Goal: Task Accomplishment & Management: Complete application form

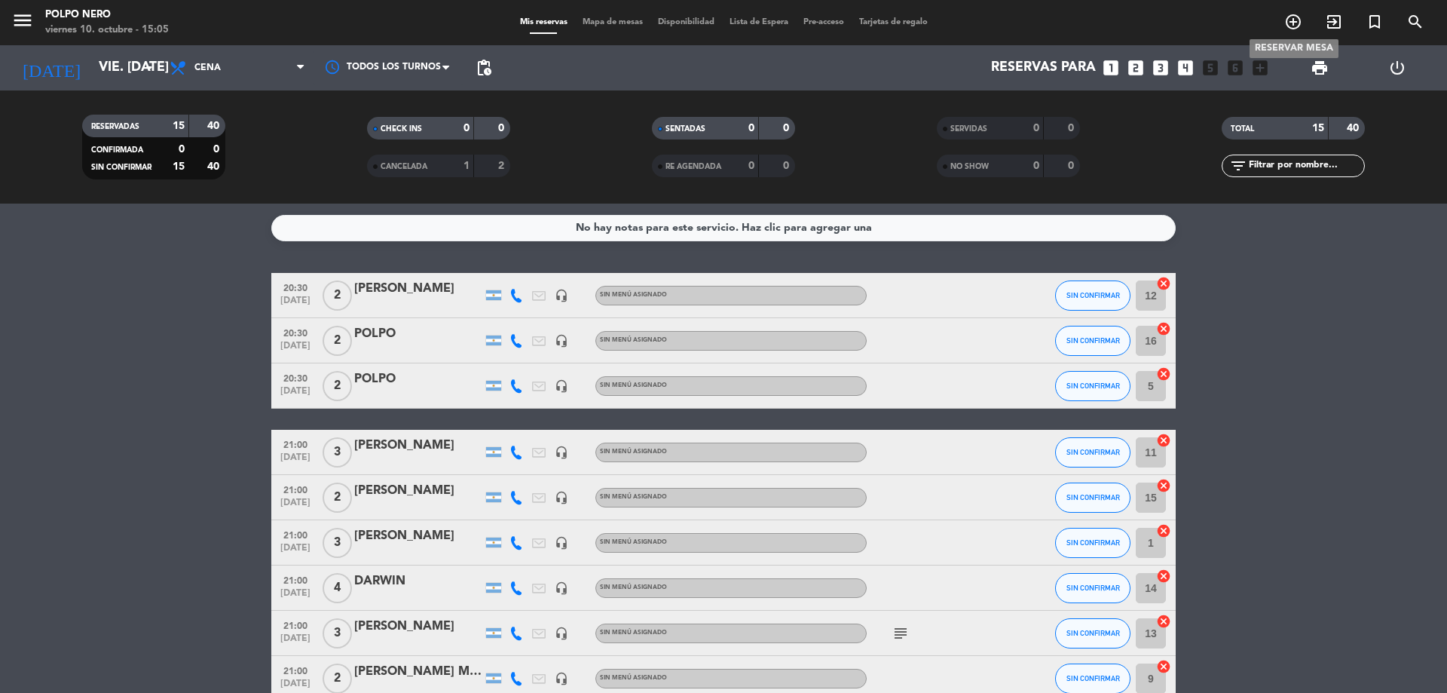
click at [1292, 23] on icon "add_circle_outline" at bounding box center [1293, 22] width 18 height 18
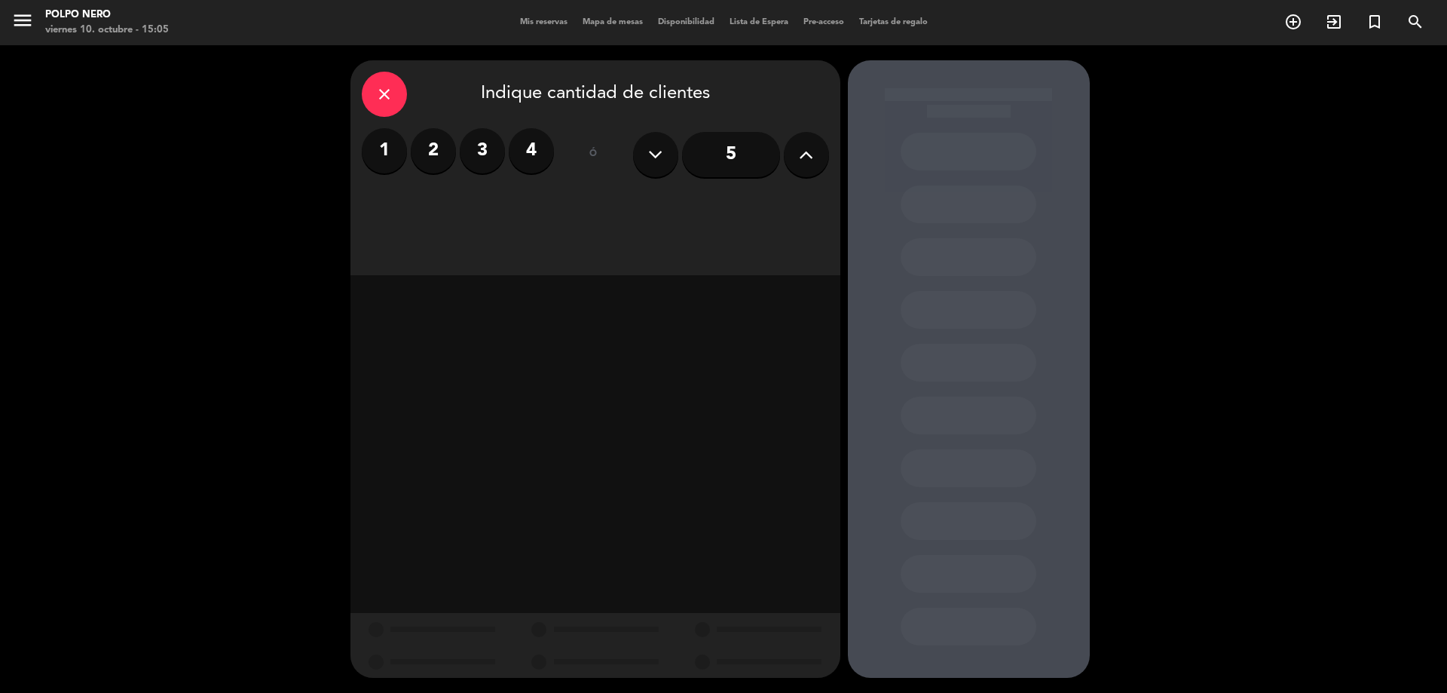
click at [448, 147] on label "2" at bounding box center [433, 150] width 45 height 45
click at [770, 202] on div "Cena" at bounding box center [772, 206] width 114 height 30
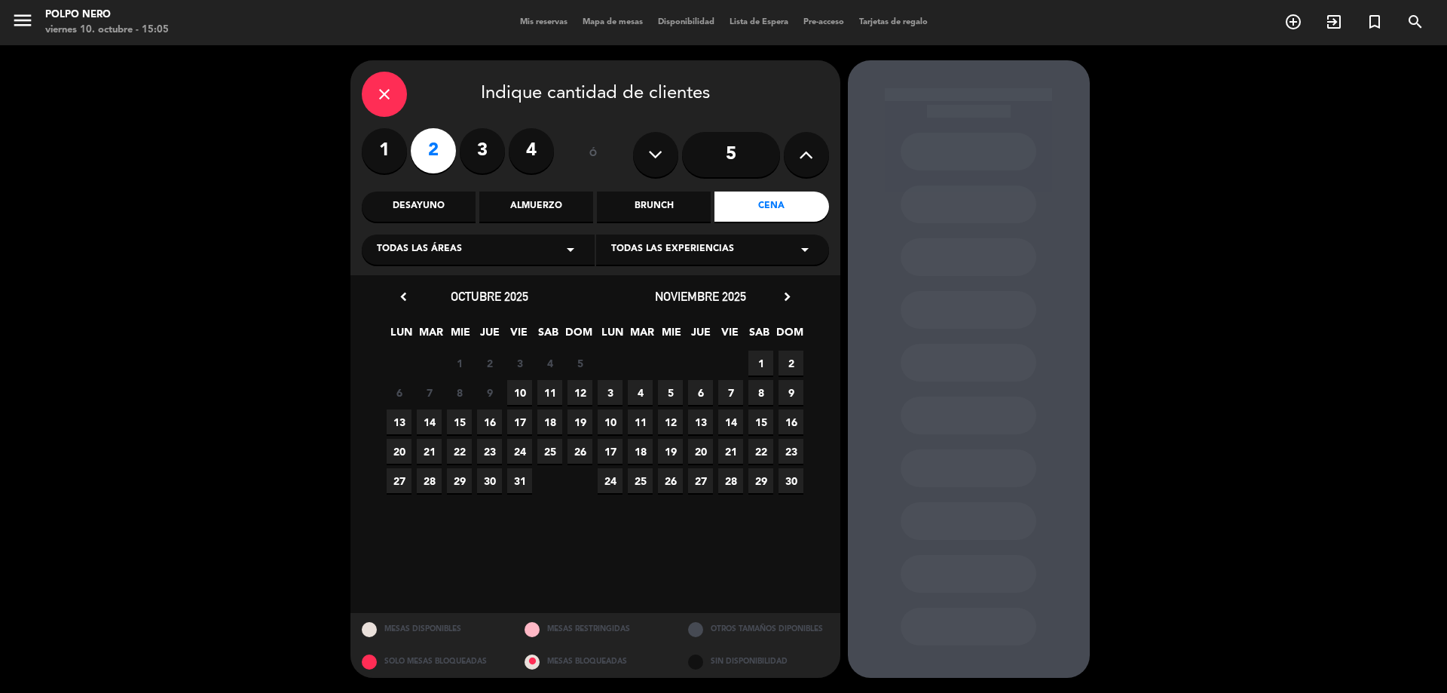
click at [558, 393] on span "11" at bounding box center [549, 392] width 25 height 25
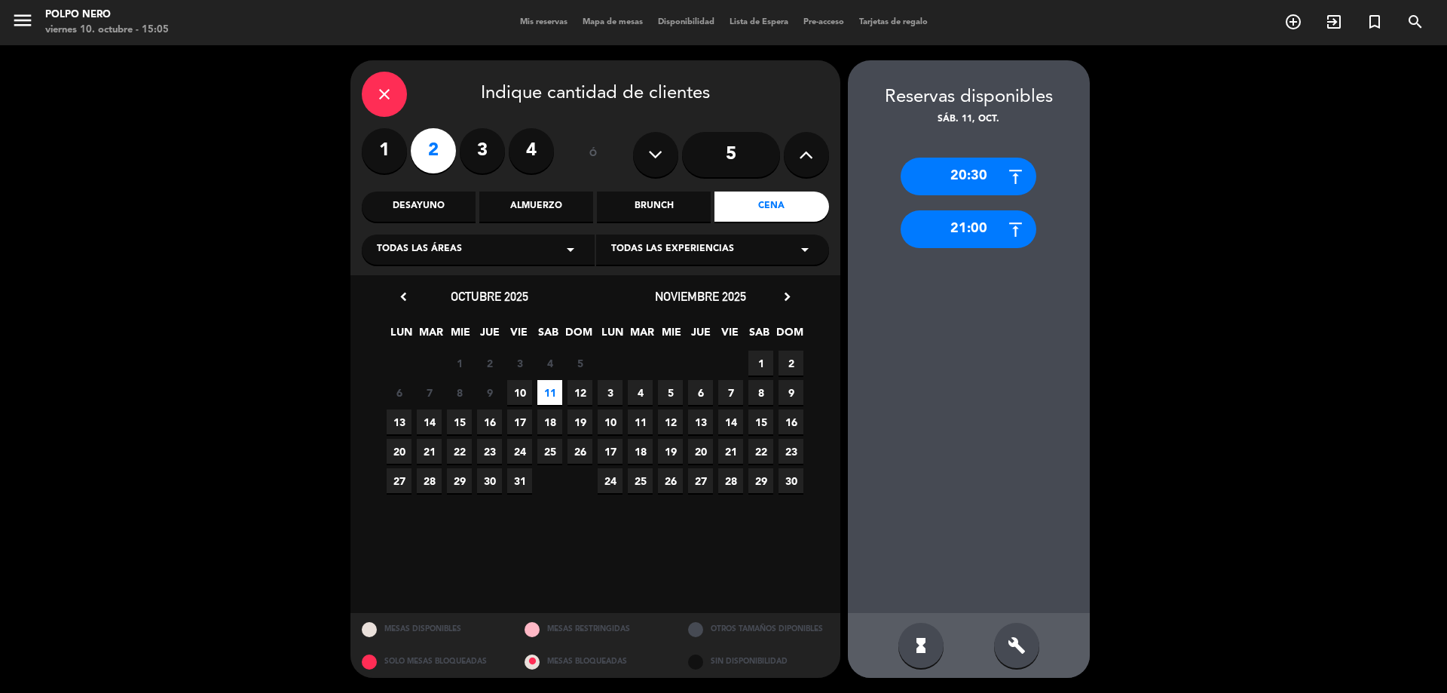
click at [984, 228] on div "21:00" at bounding box center [969, 229] width 136 height 38
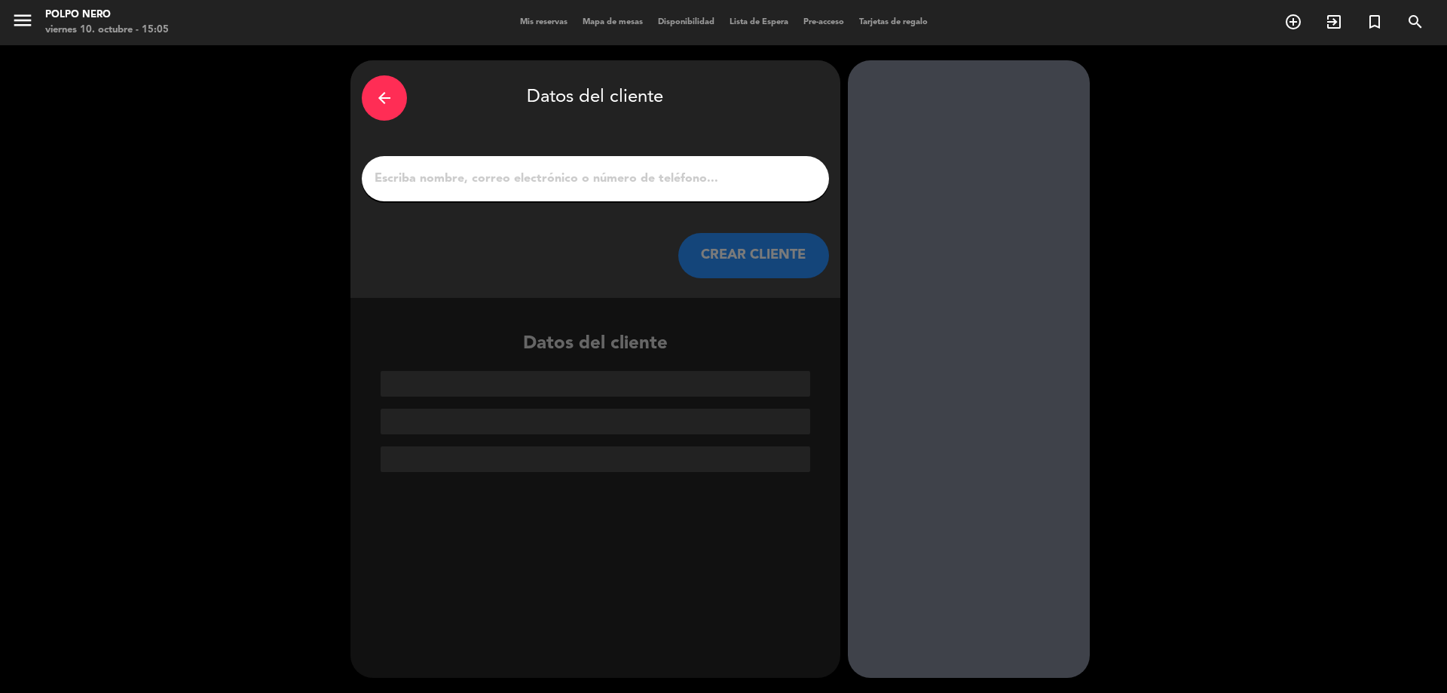
click at [782, 187] on input "1" at bounding box center [595, 178] width 445 height 21
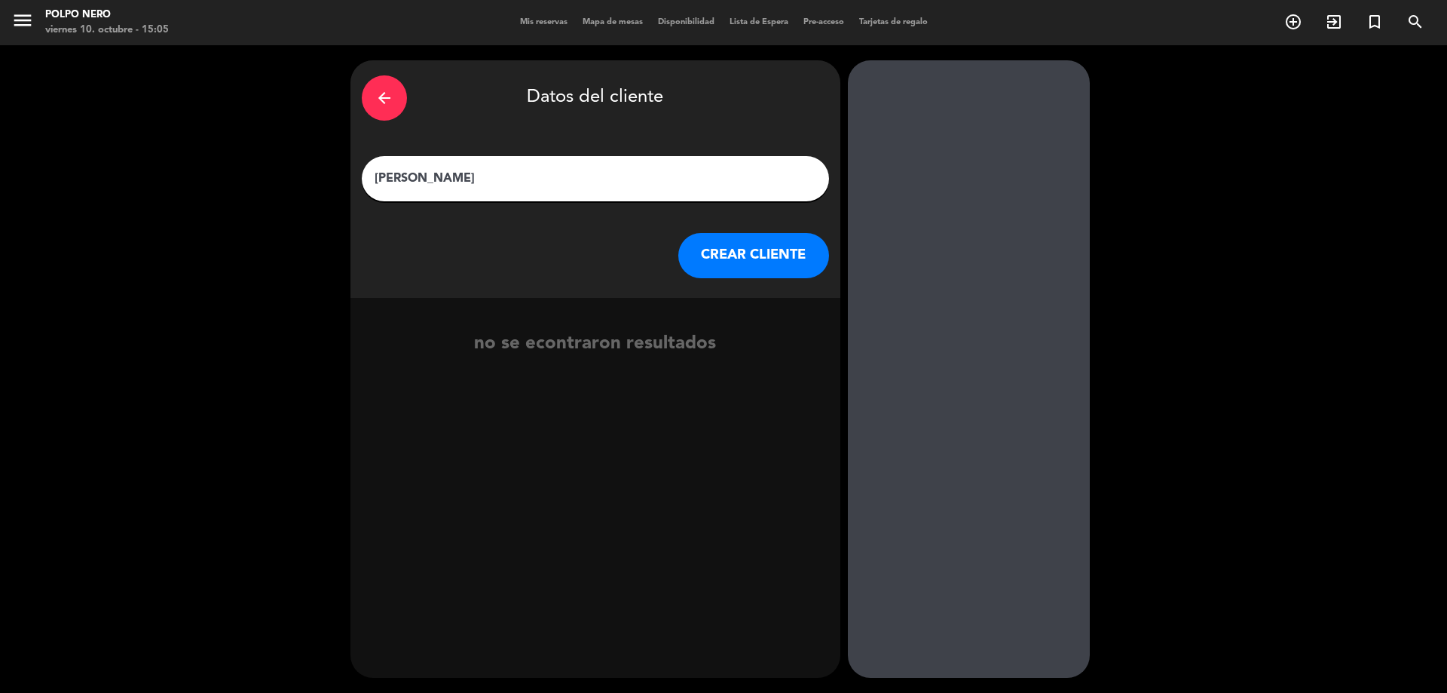
type input "[PERSON_NAME]"
click at [799, 245] on button "CREAR CLIENTE" at bounding box center [753, 255] width 151 height 45
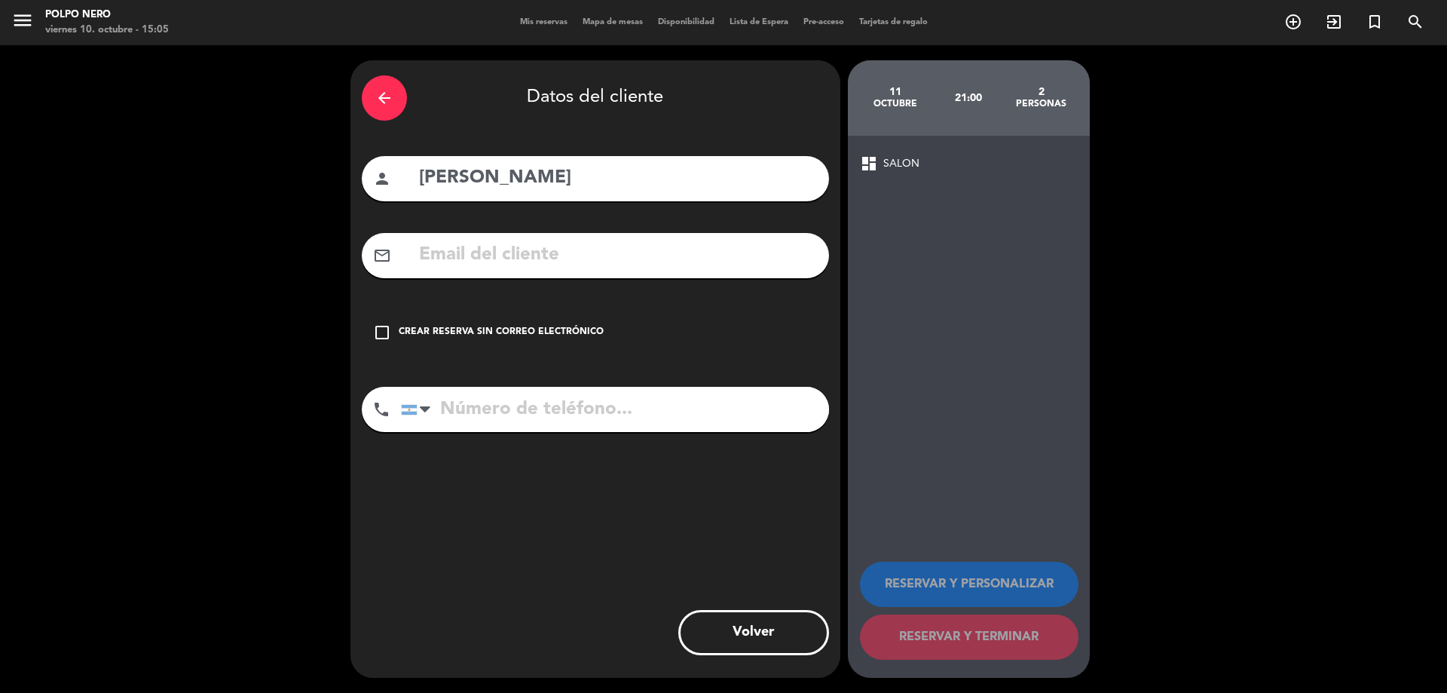
click at [383, 329] on icon "check_box_outline_blank" at bounding box center [382, 332] width 18 height 18
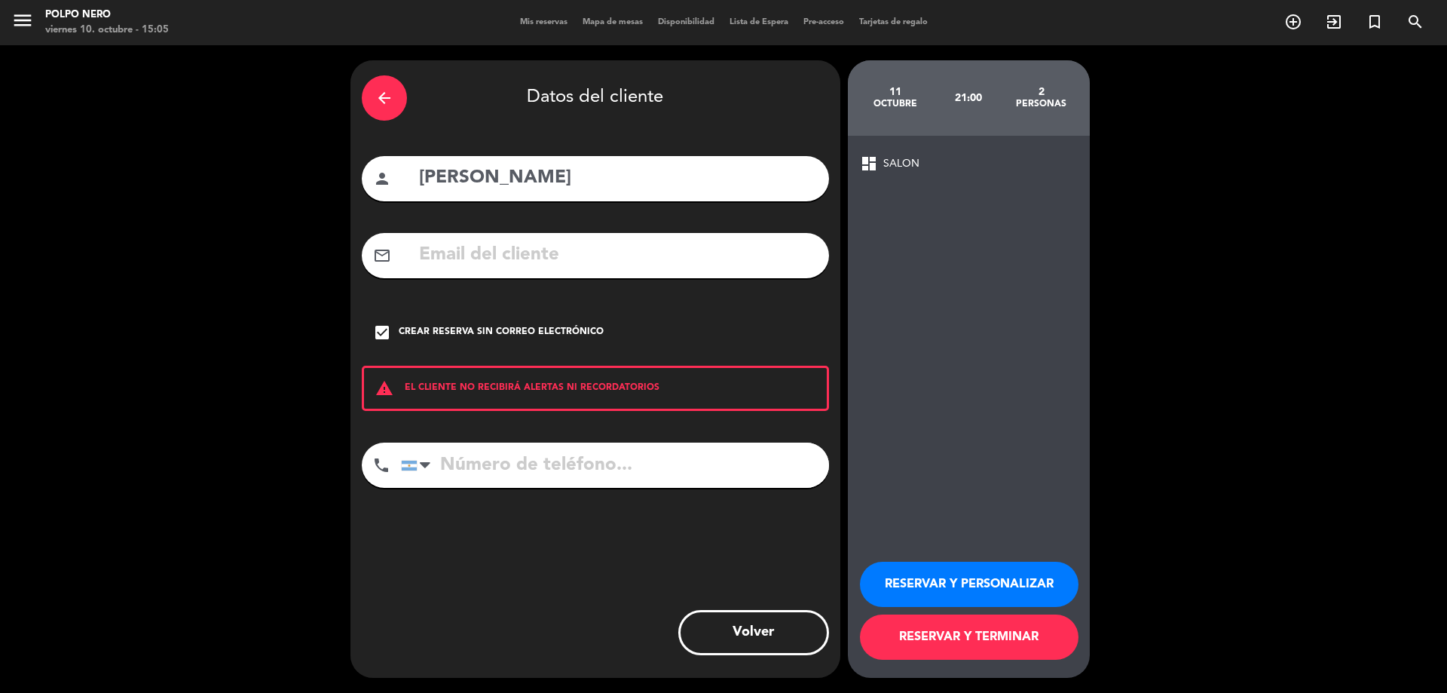
click at [545, 462] on input "tel" at bounding box center [615, 464] width 428 height 45
type input "3493460845"
click at [972, 574] on button "RESERVAR Y PERSONALIZAR" at bounding box center [969, 584] width 219 height 45
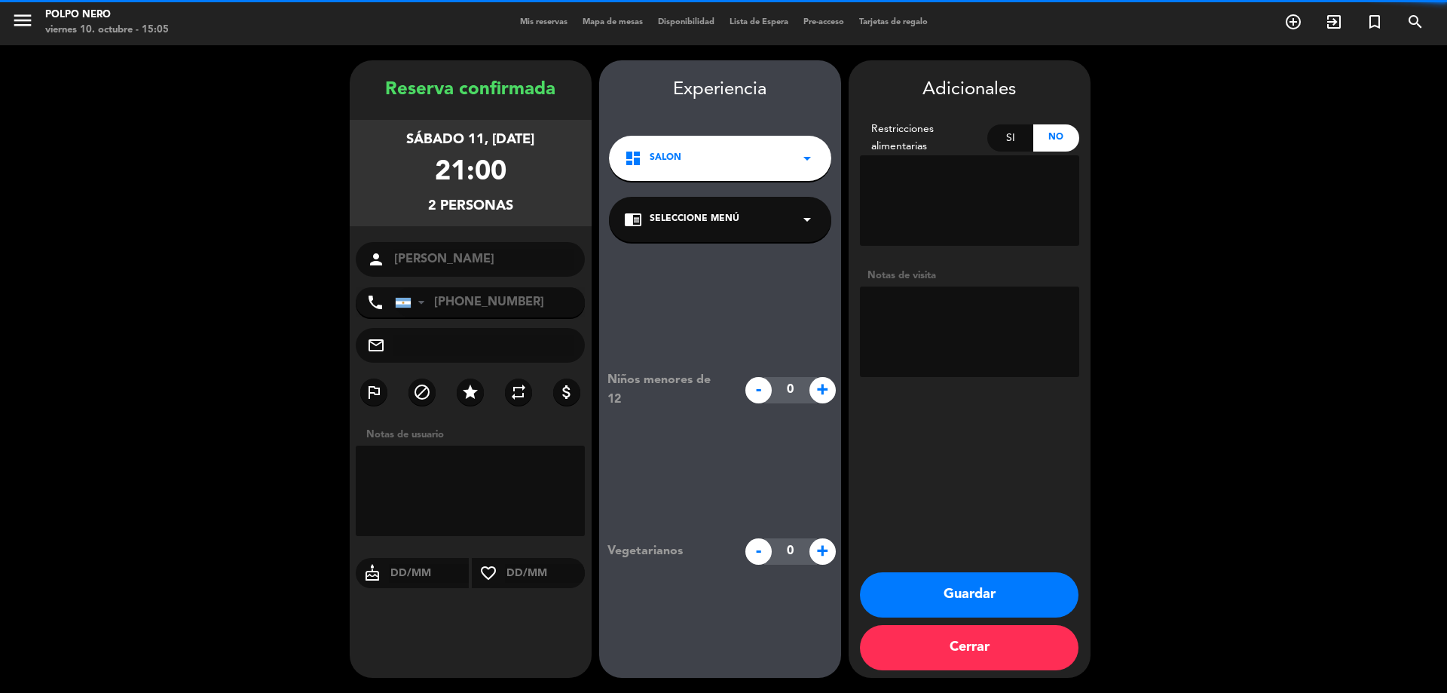
click at [423, 488] on textarea at bounding box center [471, 490] width 230 height 90
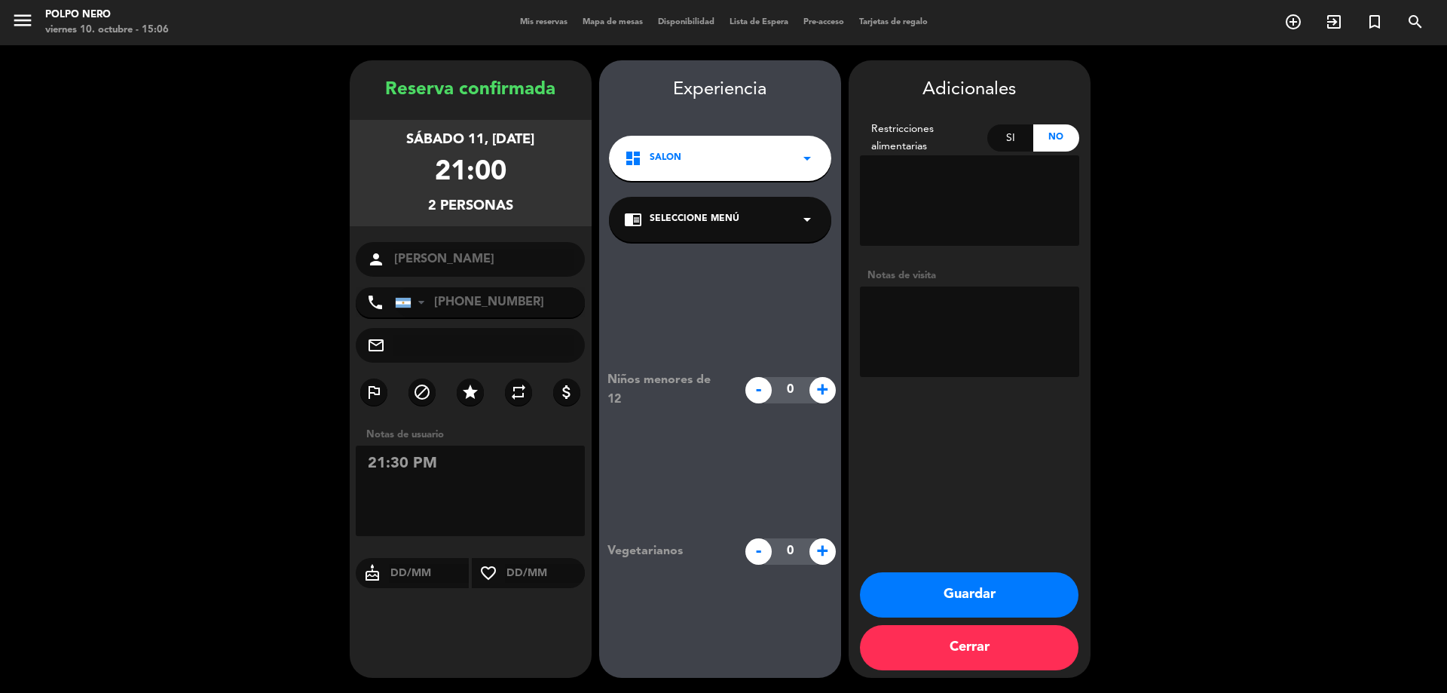
type textarea "21:30 PM"
click at [941, 588] on button "Guardar" at bounding box center [969, 594] width 219 height 45
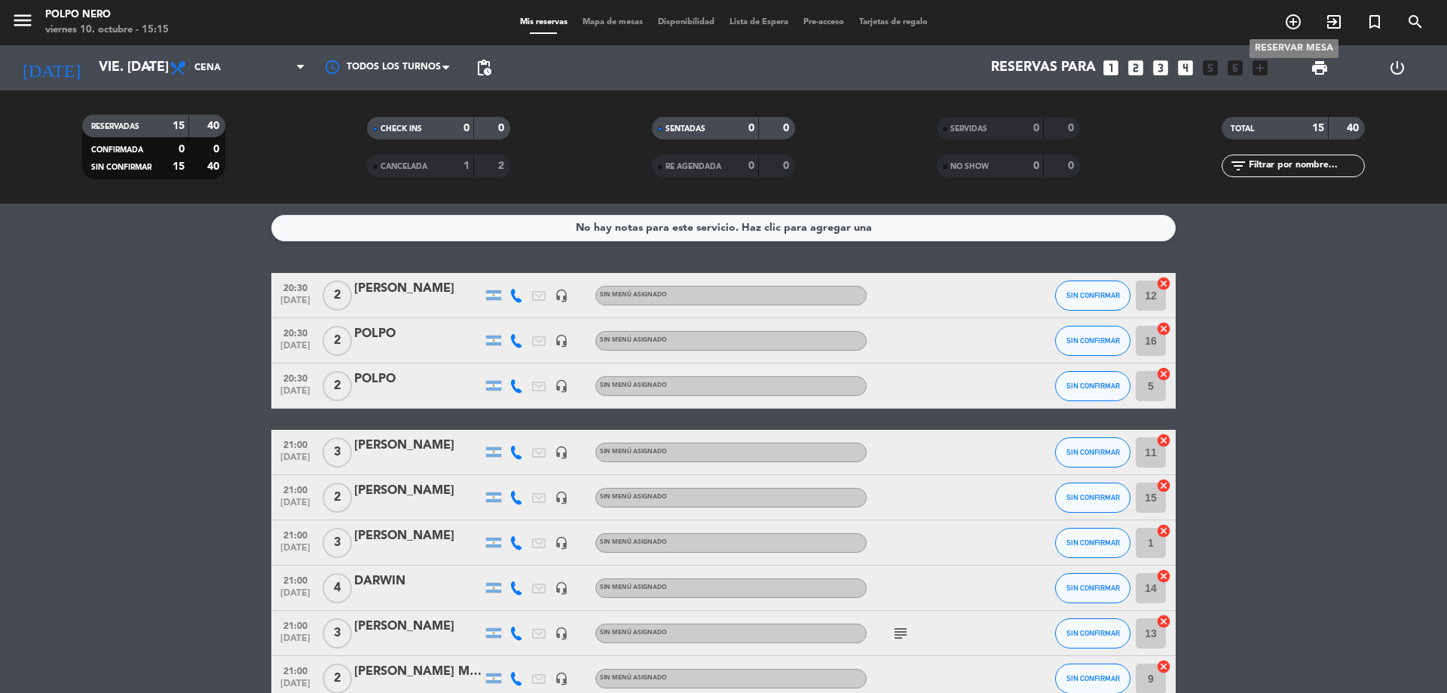
click at [1289, 20] on icon "add_circle_outline" at bounding box center [1293, 22] width 18 height 18
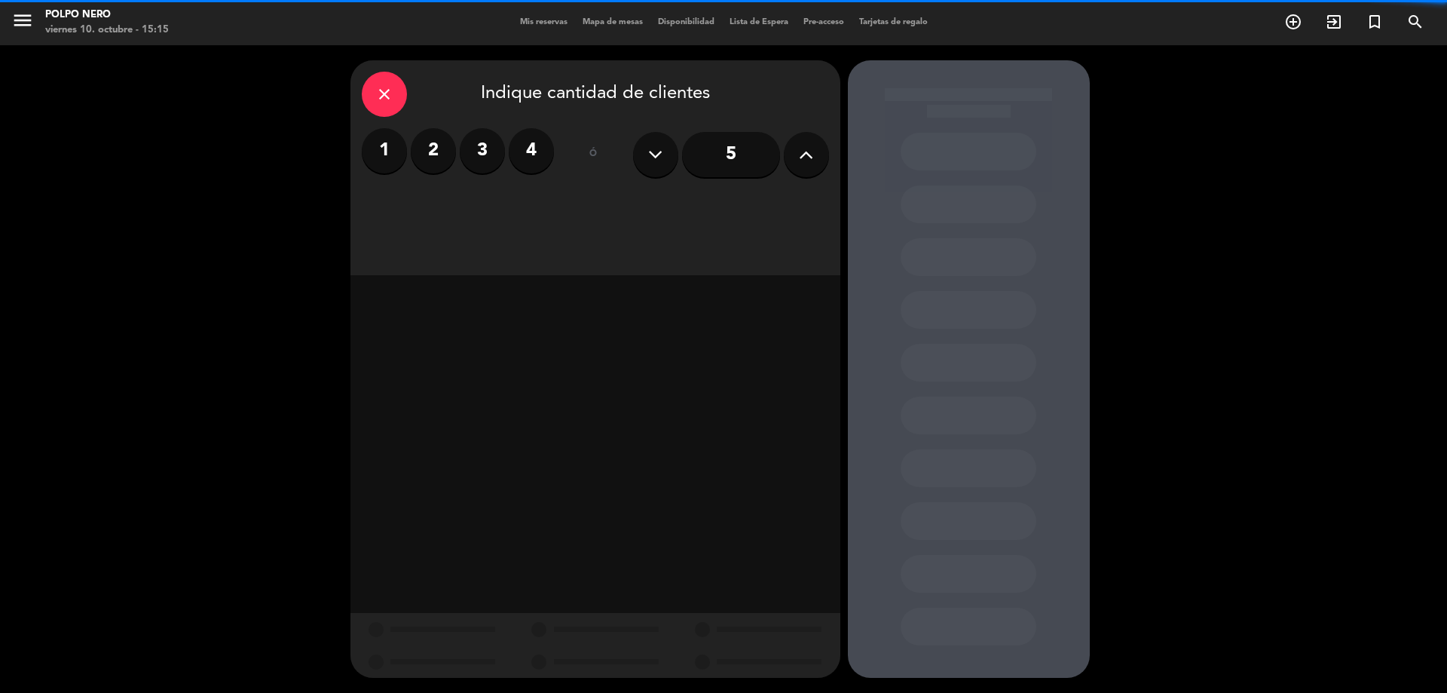
click at [436, 148] on label "2" at bounding box center [433, 150] width 45 height 45
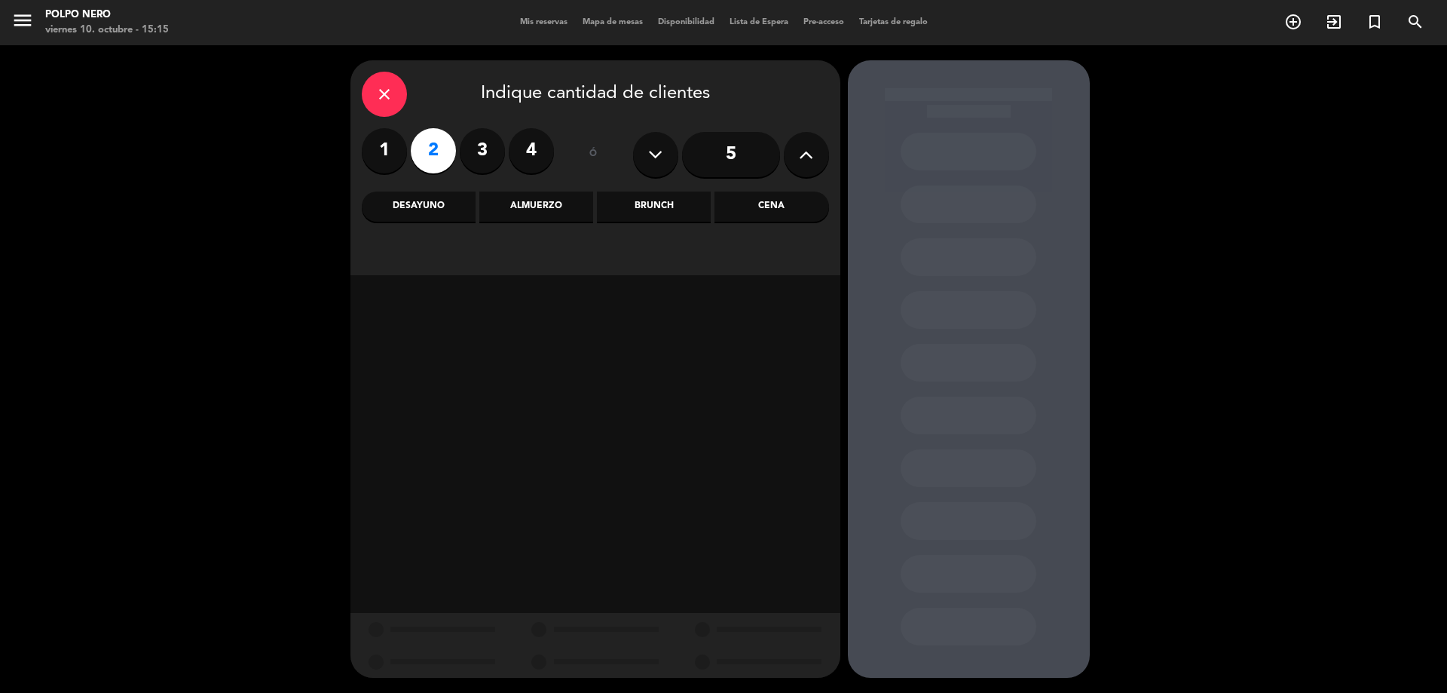
click at [770, 209] on div "Cena" at bounding box center [772, 206] width 114 height 30
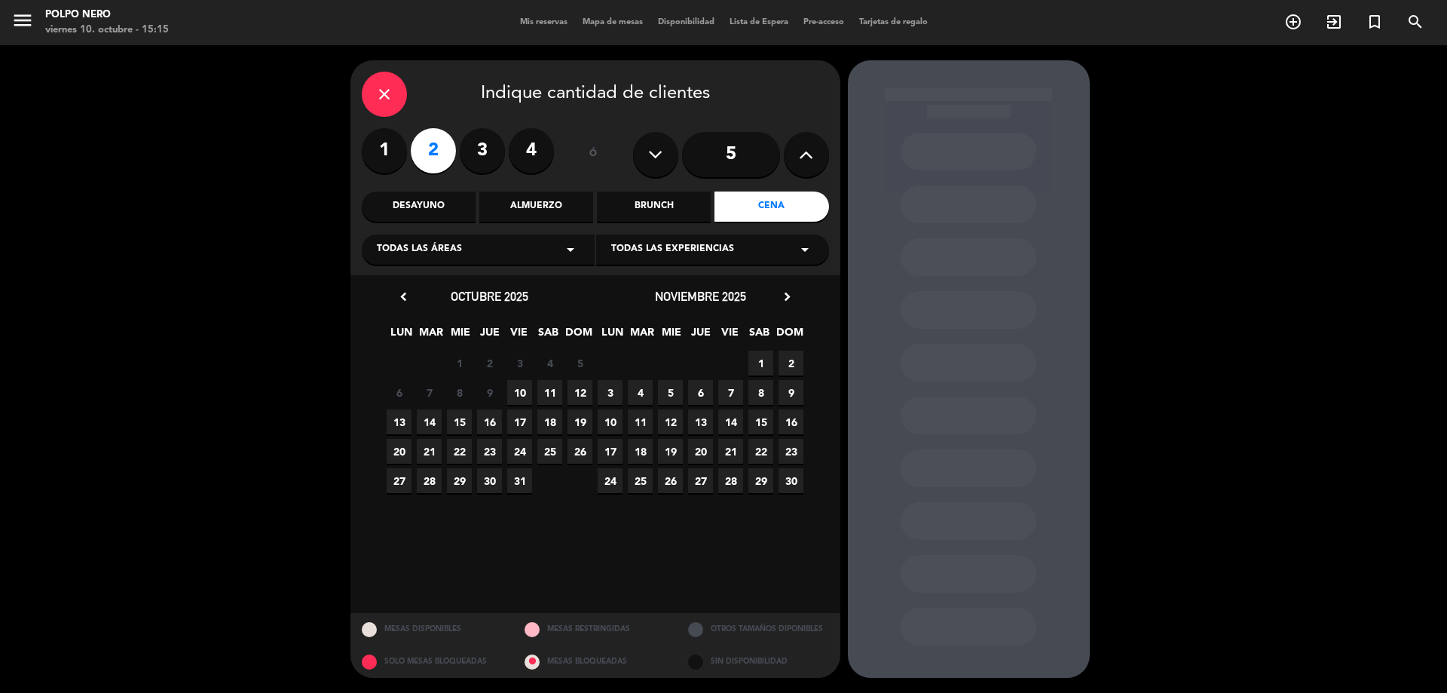
click at [546, 393] on span "11" at bounding box center [549, 392] width 25 height 25
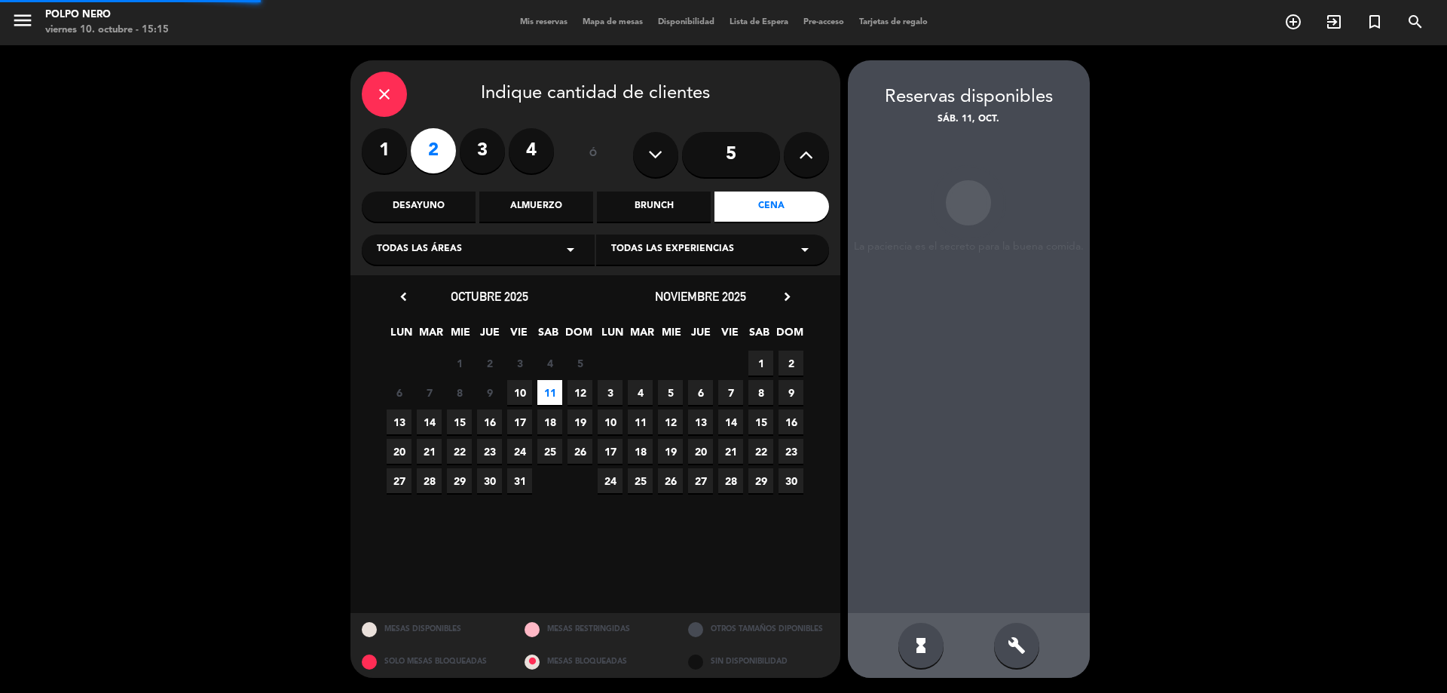
click at [546, 393] on span "11" at bounding box center [549, 392] width 25 height 25
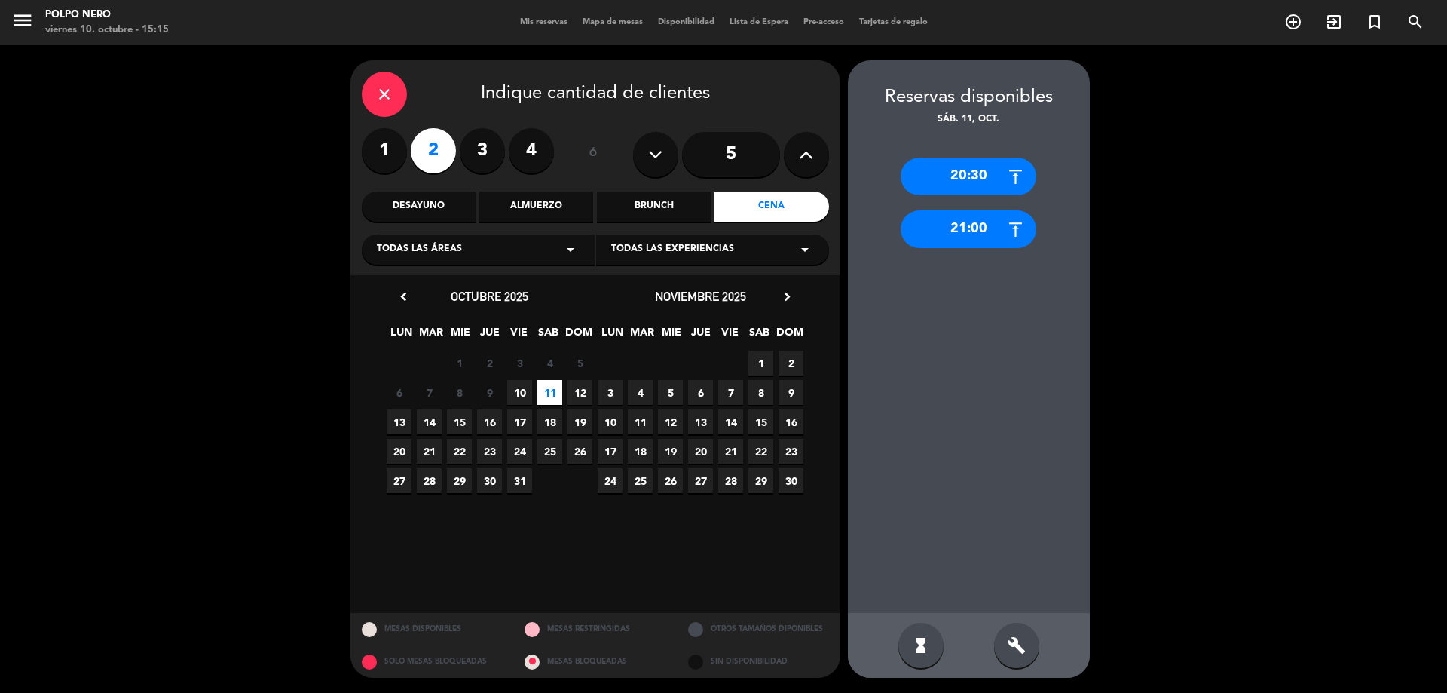
click at [956, 226] on div "21:00" at bounding box center [969, 229] width 136 height 38
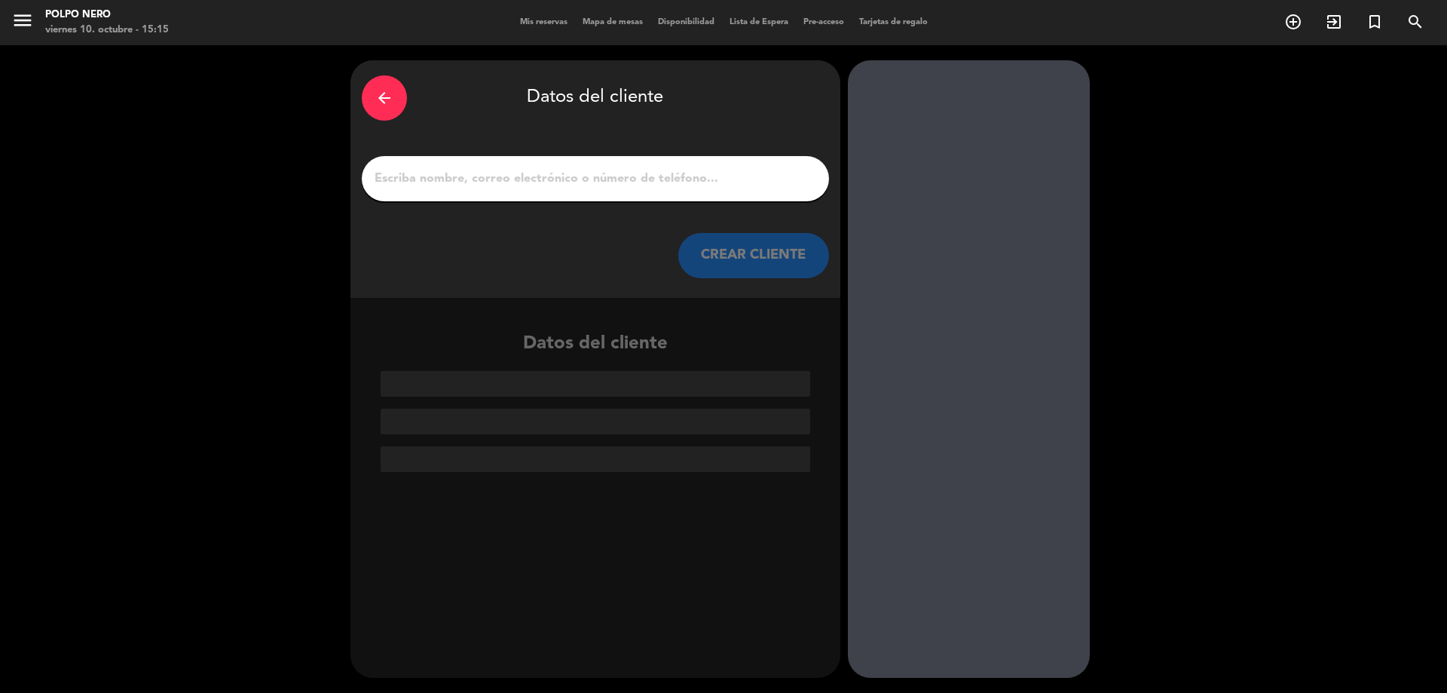
click at [588, 176] on input "1" at bounding box center [595, 178] width 445 height 21
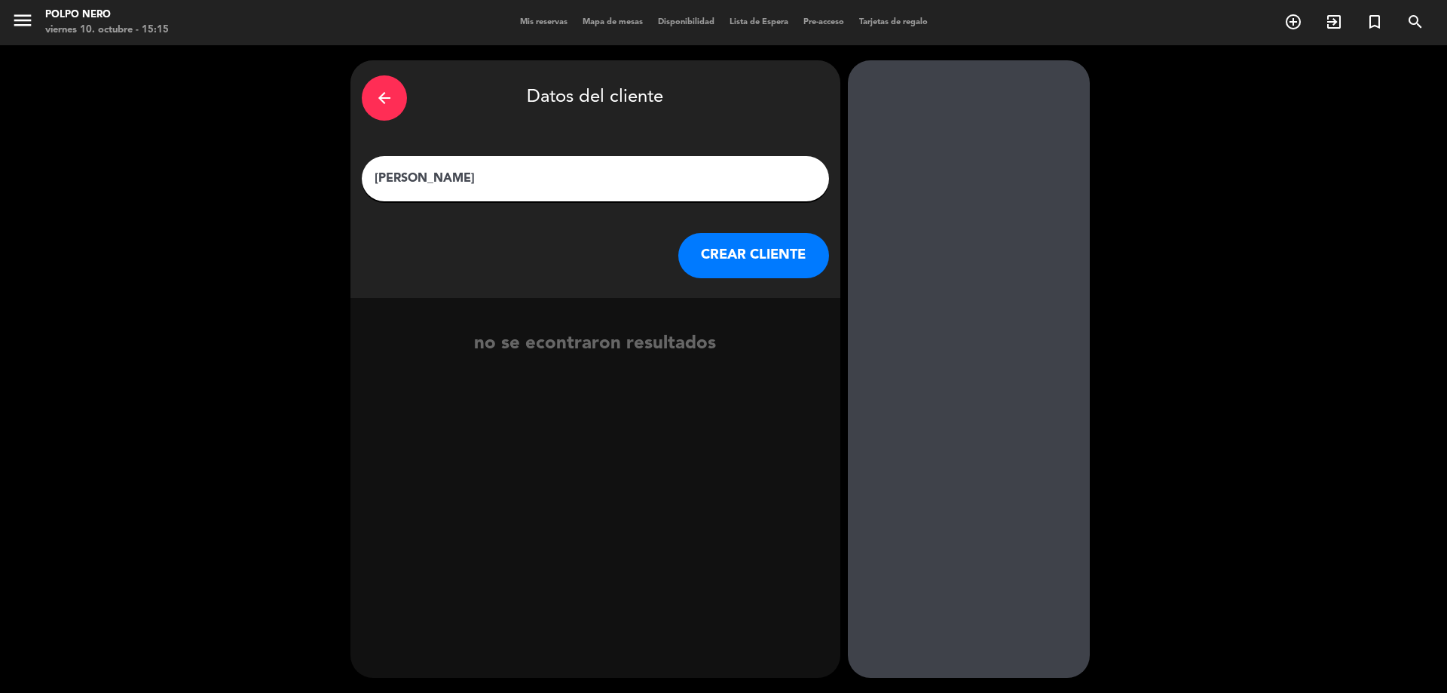
type input "[PERSON_NAME]"
click at [737, 255] on button "CREAR CLIENTE" at bounding box center [753, 255] width 151 height 45
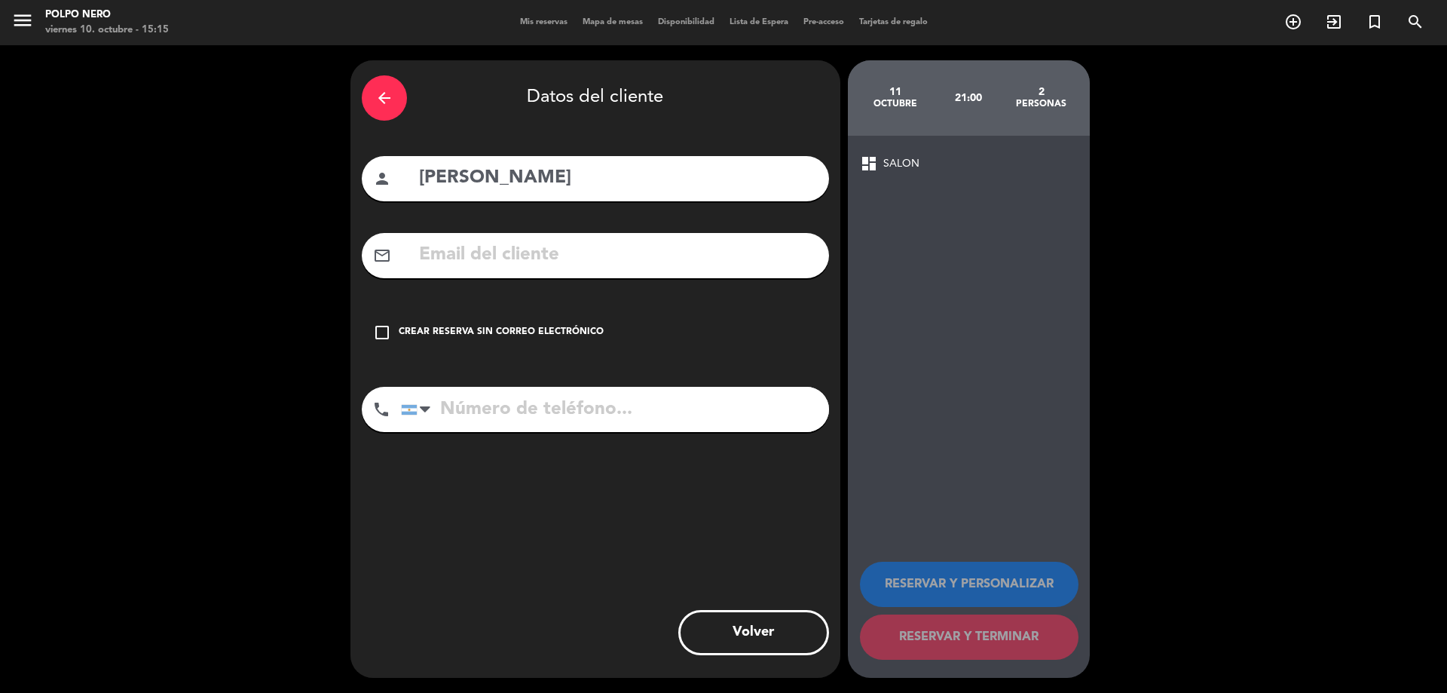
click at [387, 332] on icon "check_box_outline_blank" at bounding box center [382, 332] width 18 height 18
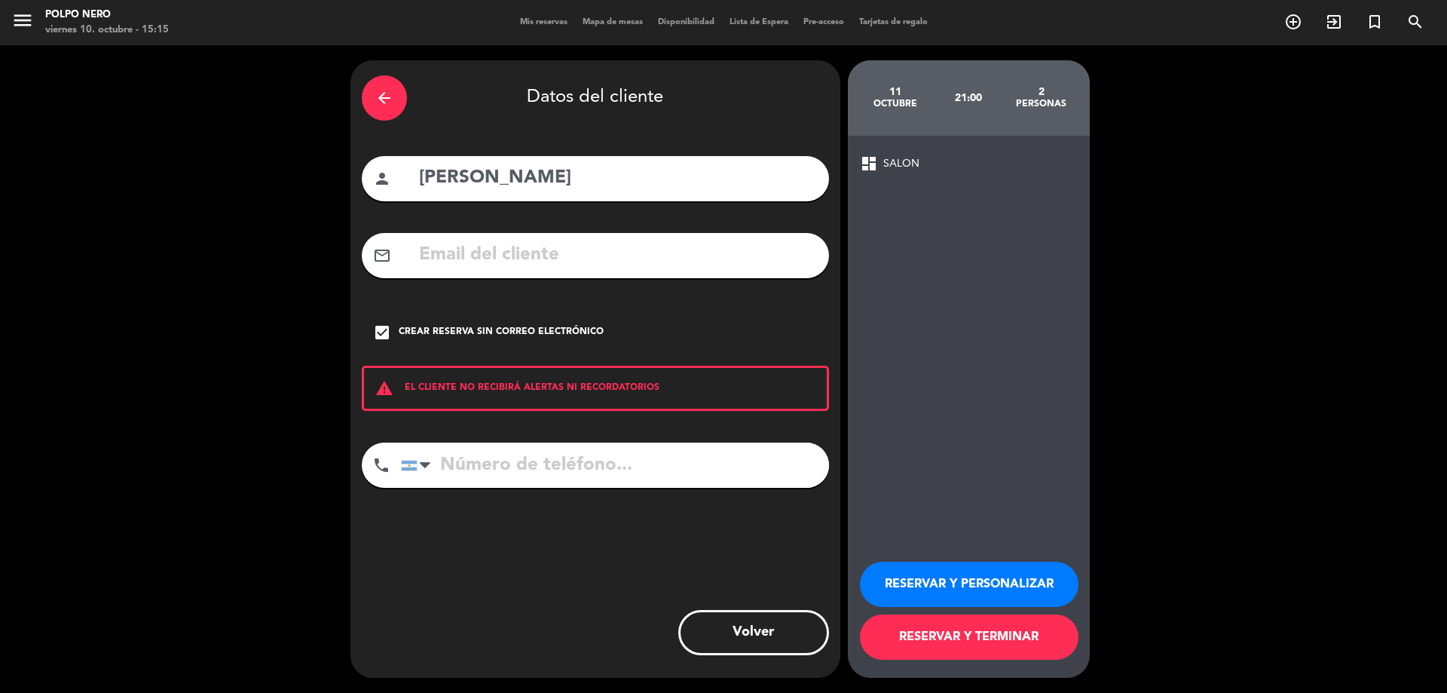
click at [565, 473] on input "tel" at bounding box center [615, 464] width 428 height 45
type input "3496528699"
click at [983, 638] on button "RESERVAR Y TERMINAR" at bounding box center [969, 636] width 219 height 45
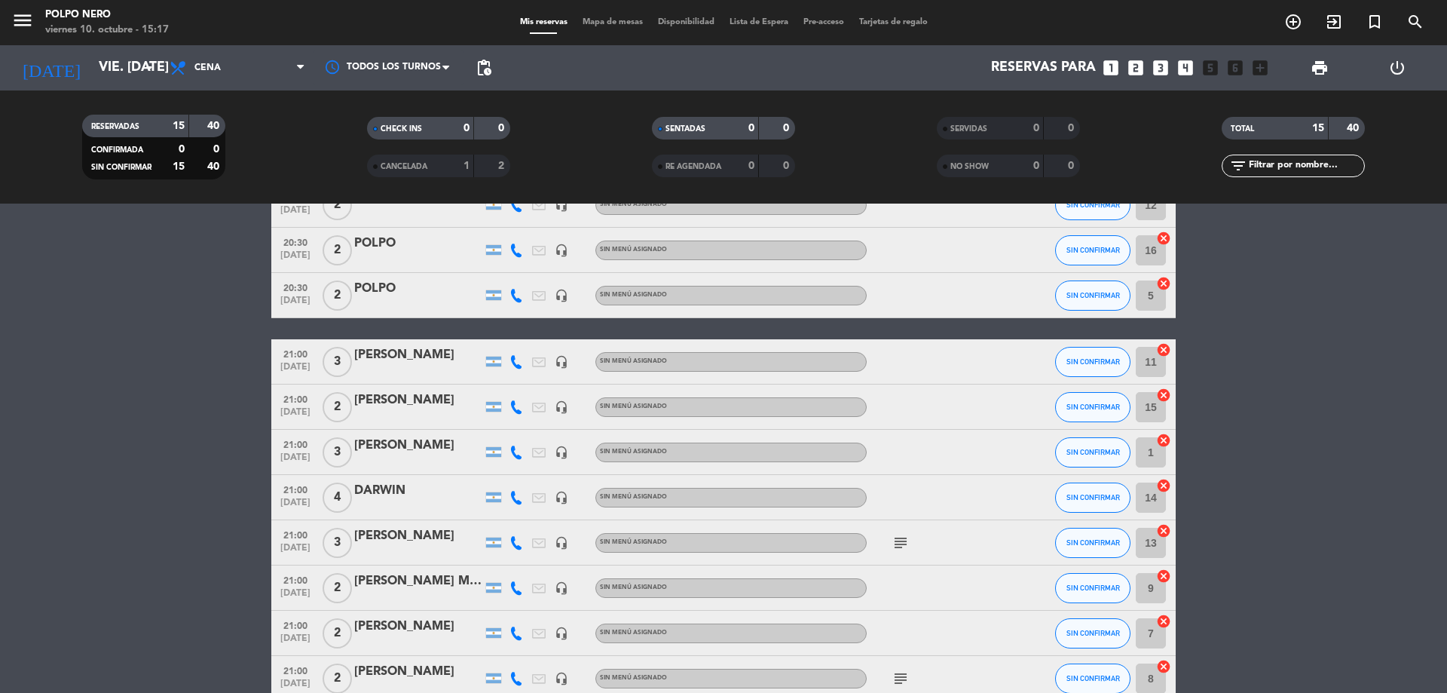
scroll to position [226, 0]
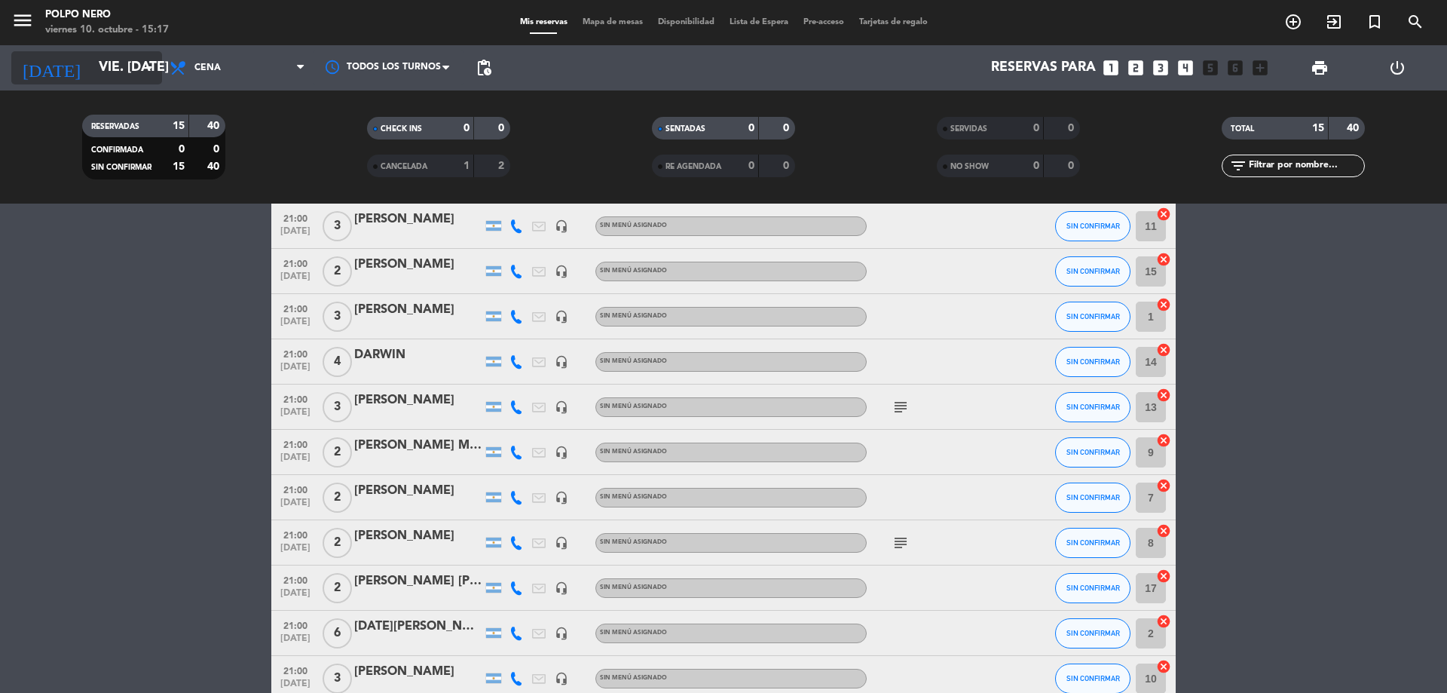
click at [149, 65] on icon "arrow_drop_down" at bounding box center [149, 68] width 18 height 18
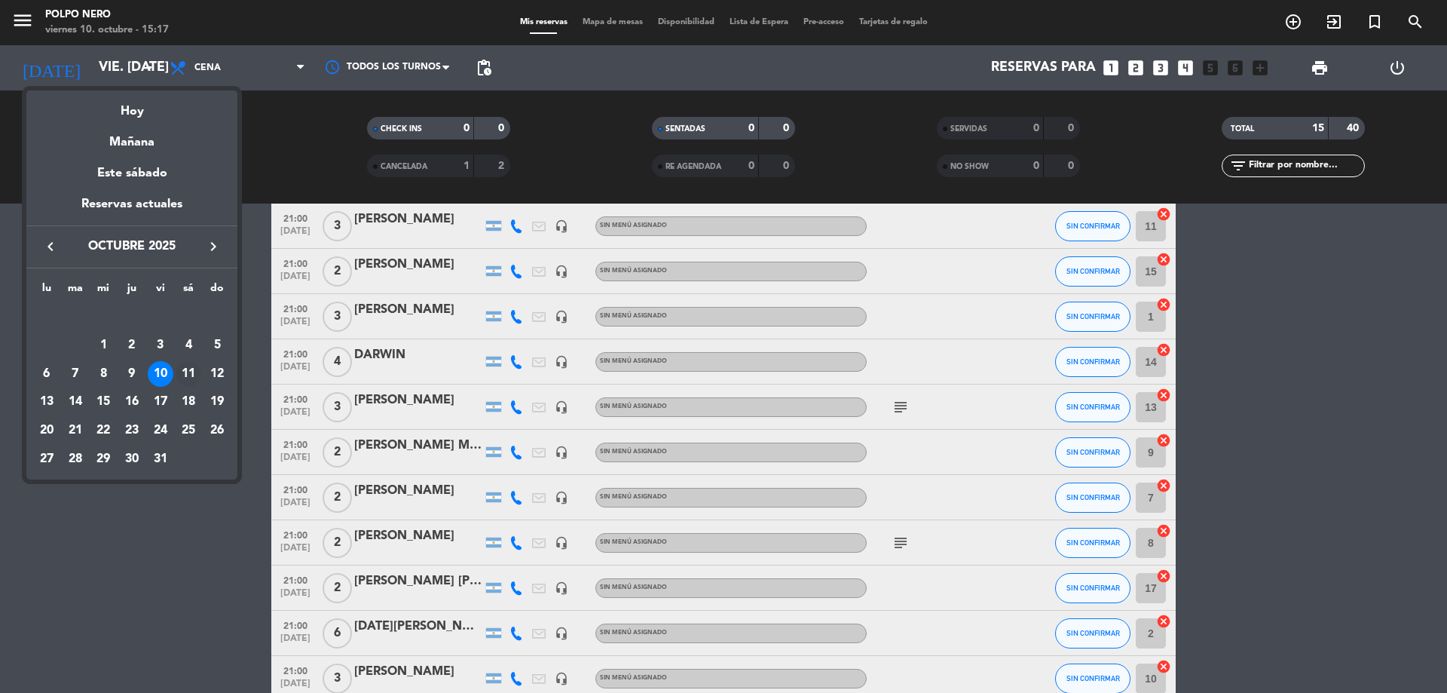
click at [193, 368] on div "11" at bounding box center [189, 374] width 26 height 26
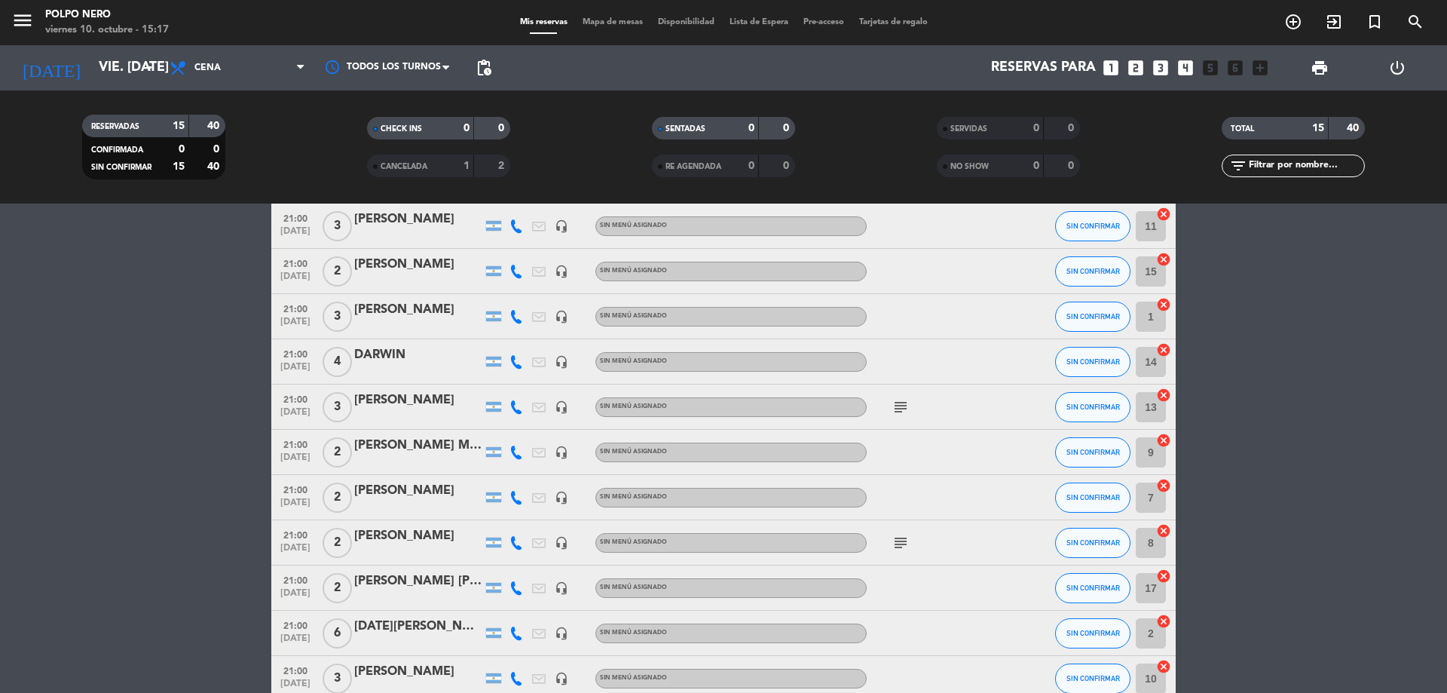
type input "sáb. [DATE]"
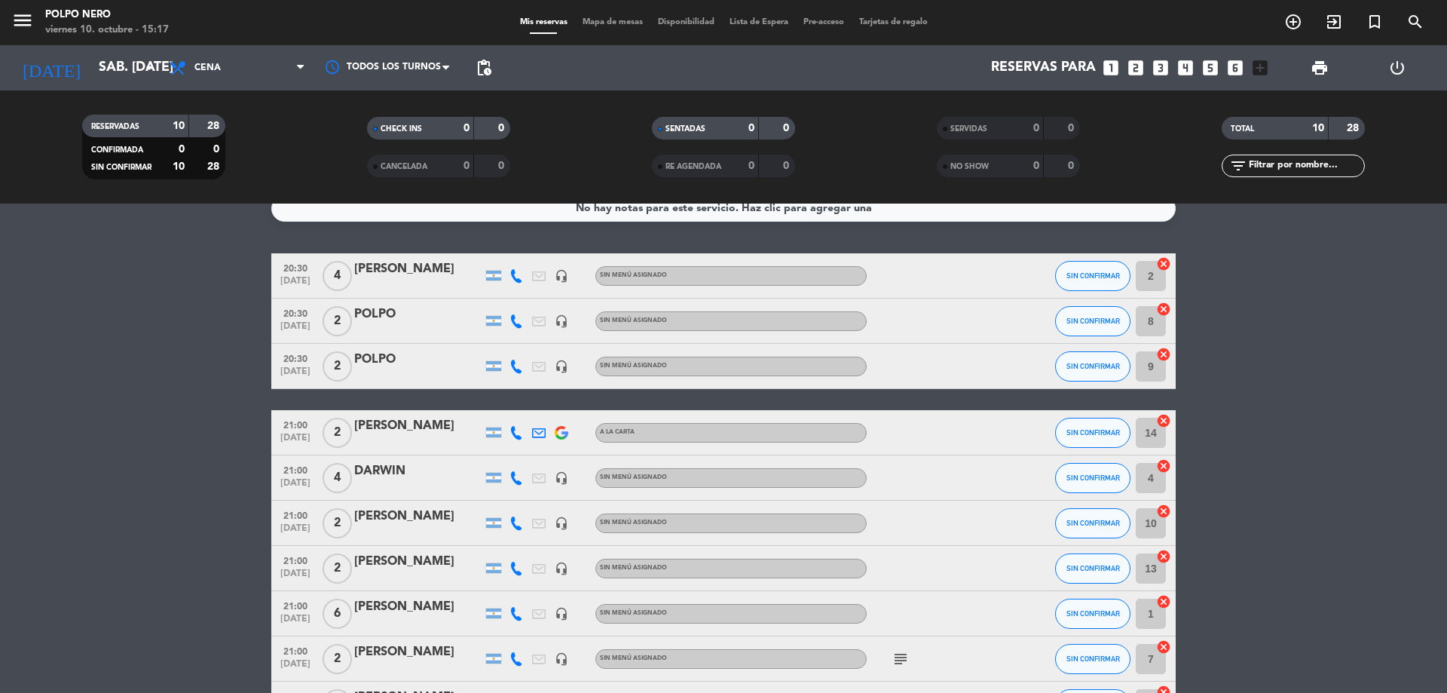
scroll to position [0, 0]
